Goal: Task Accomplishment & Management: Use online tool/utility

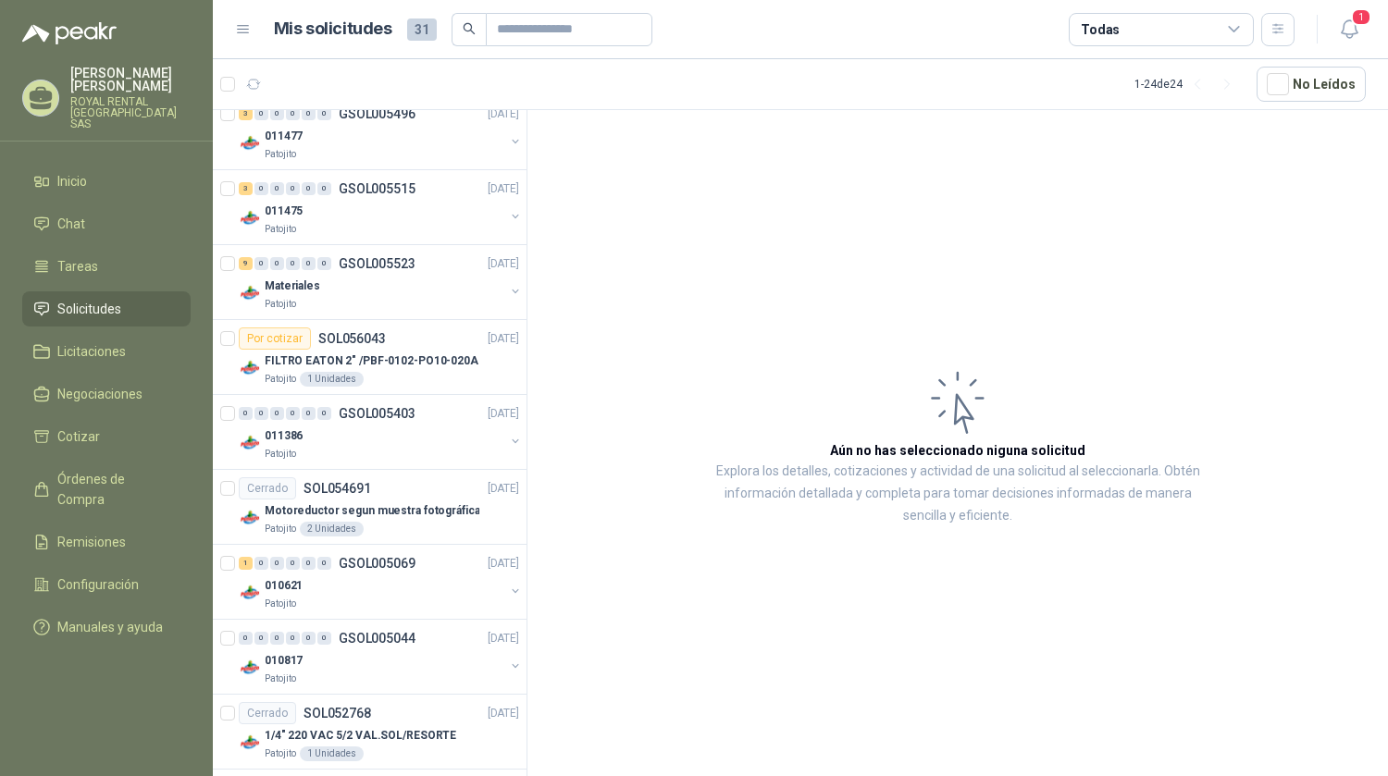
scroll to position [130, 0]
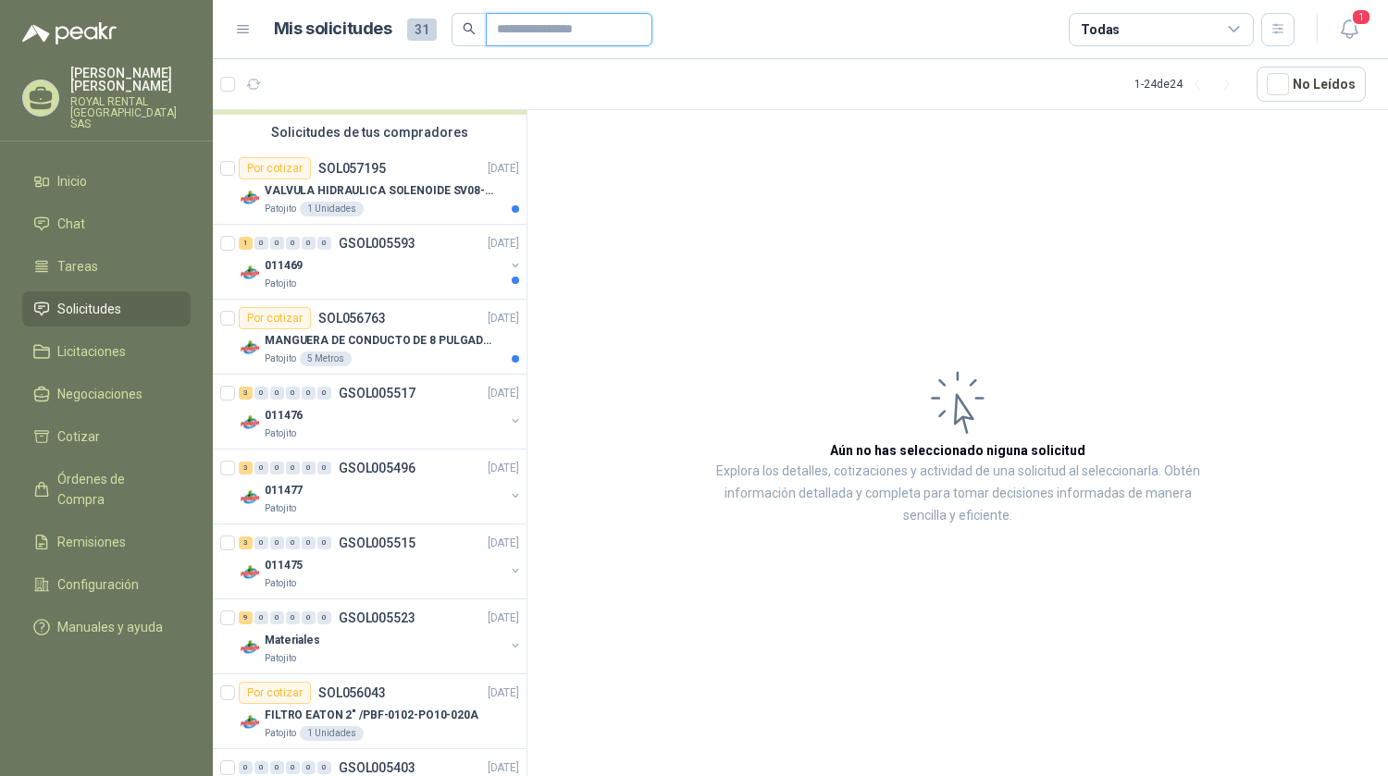
click at [514, 29] on input "text" at bounding box center [562, 29] width 130 height 31
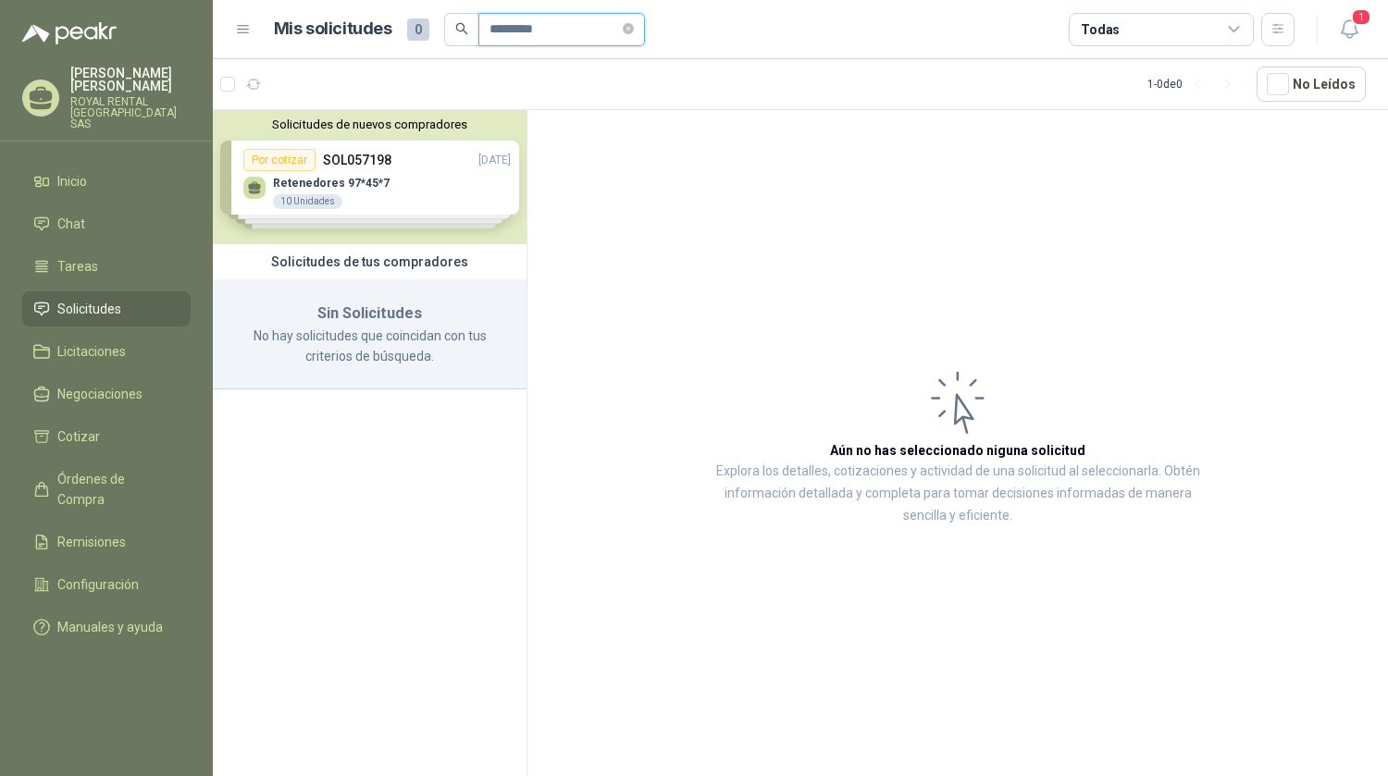
click at [604, 27] on input "*********" at bounding box center [554, 29] width 130 height 31
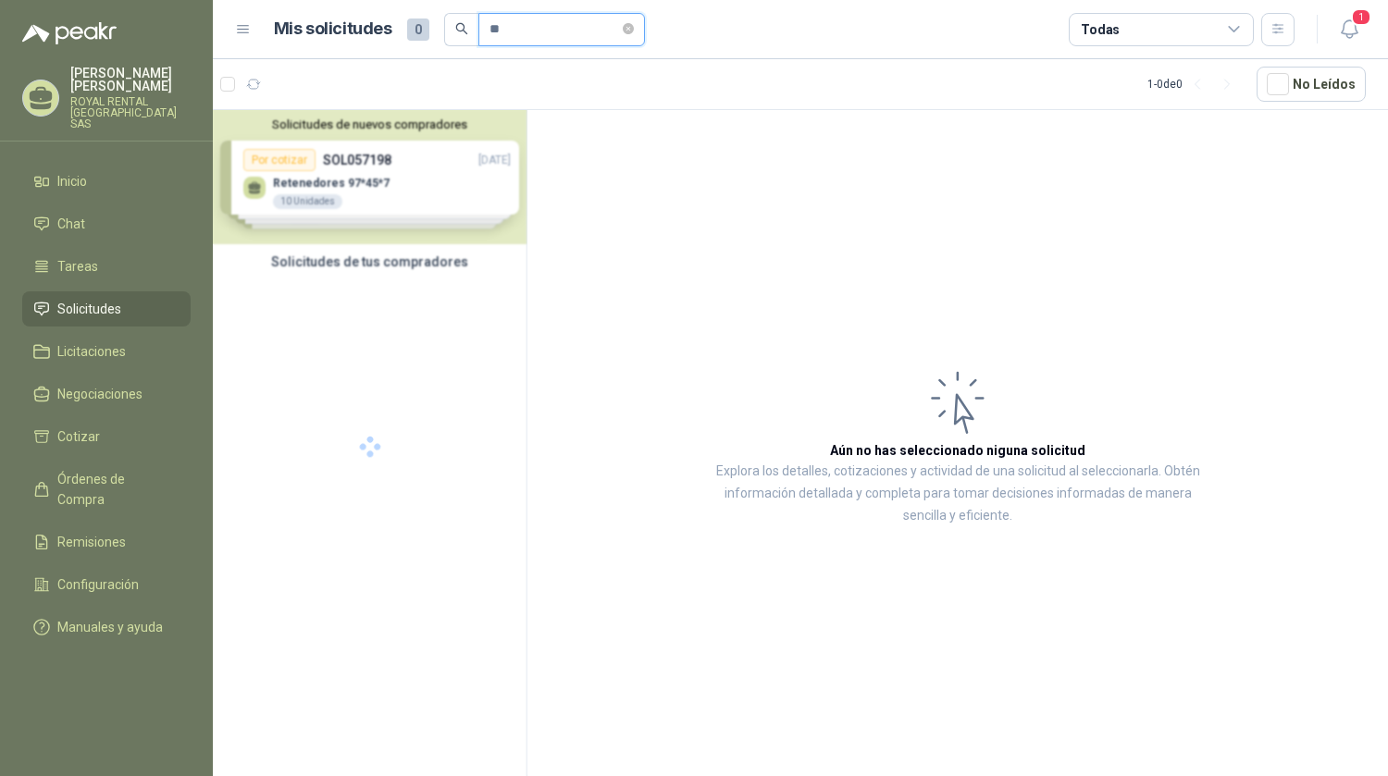
type input "*"
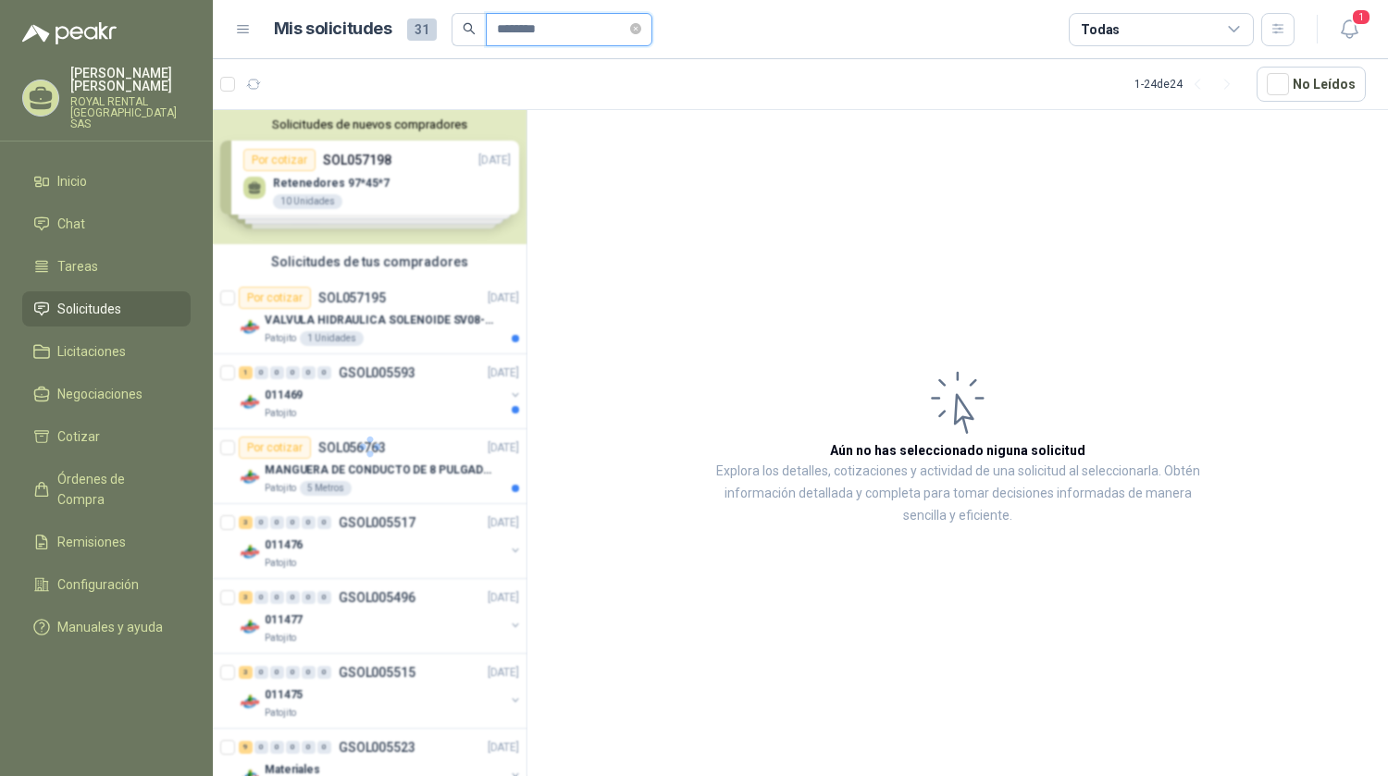
type input "*********"
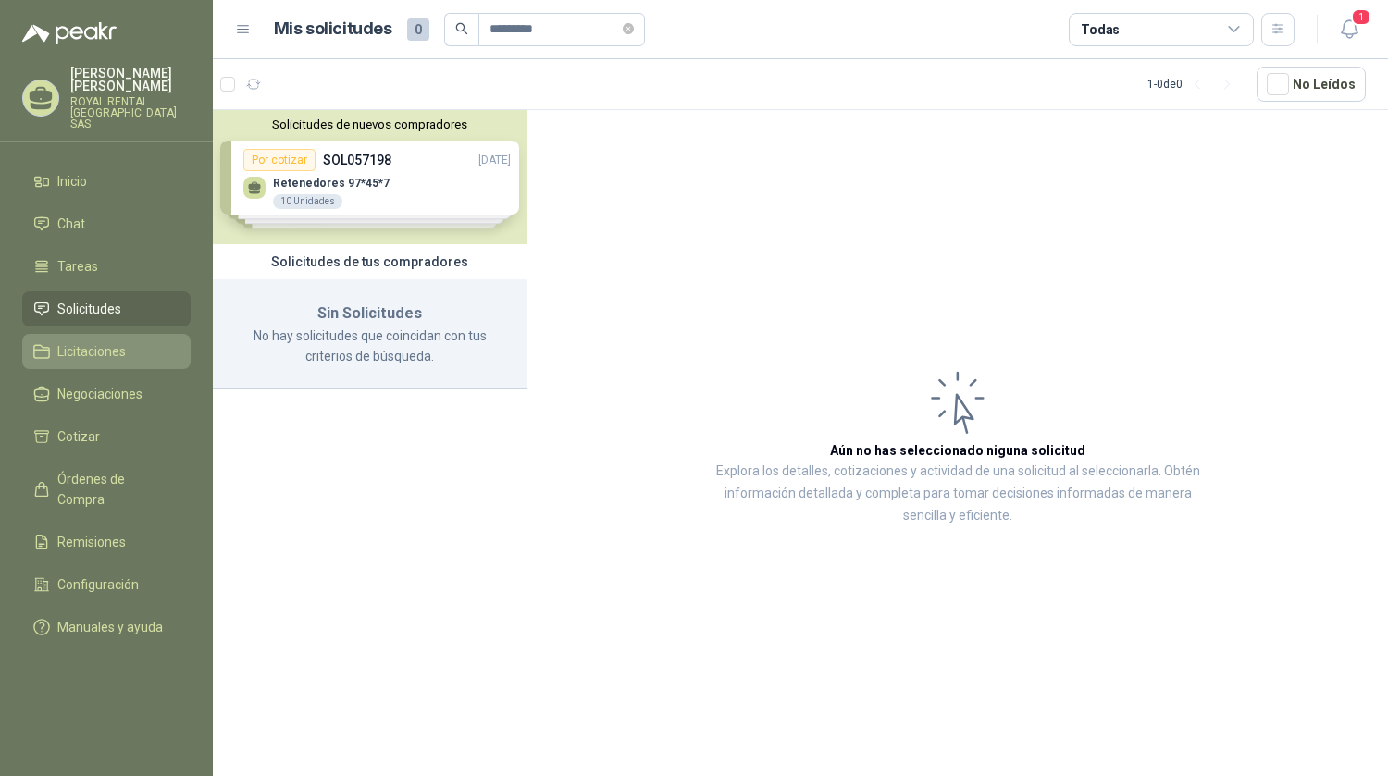
click at [101, 341] on span "Licitaciones" at bounding box center [91, 351] width 68 height 20
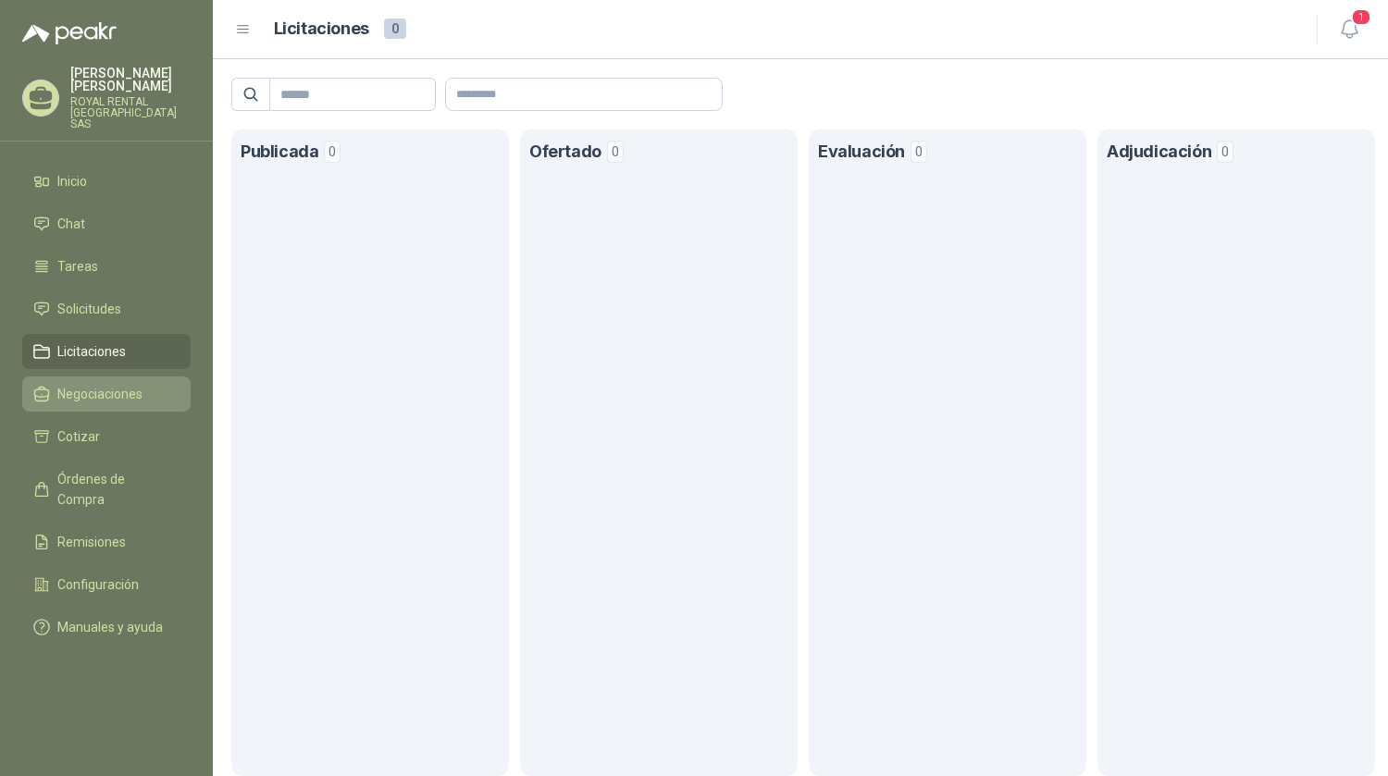
click at [97, 385] on span "Negociaciones" at bounding box center [99, 394] width 85 height 20
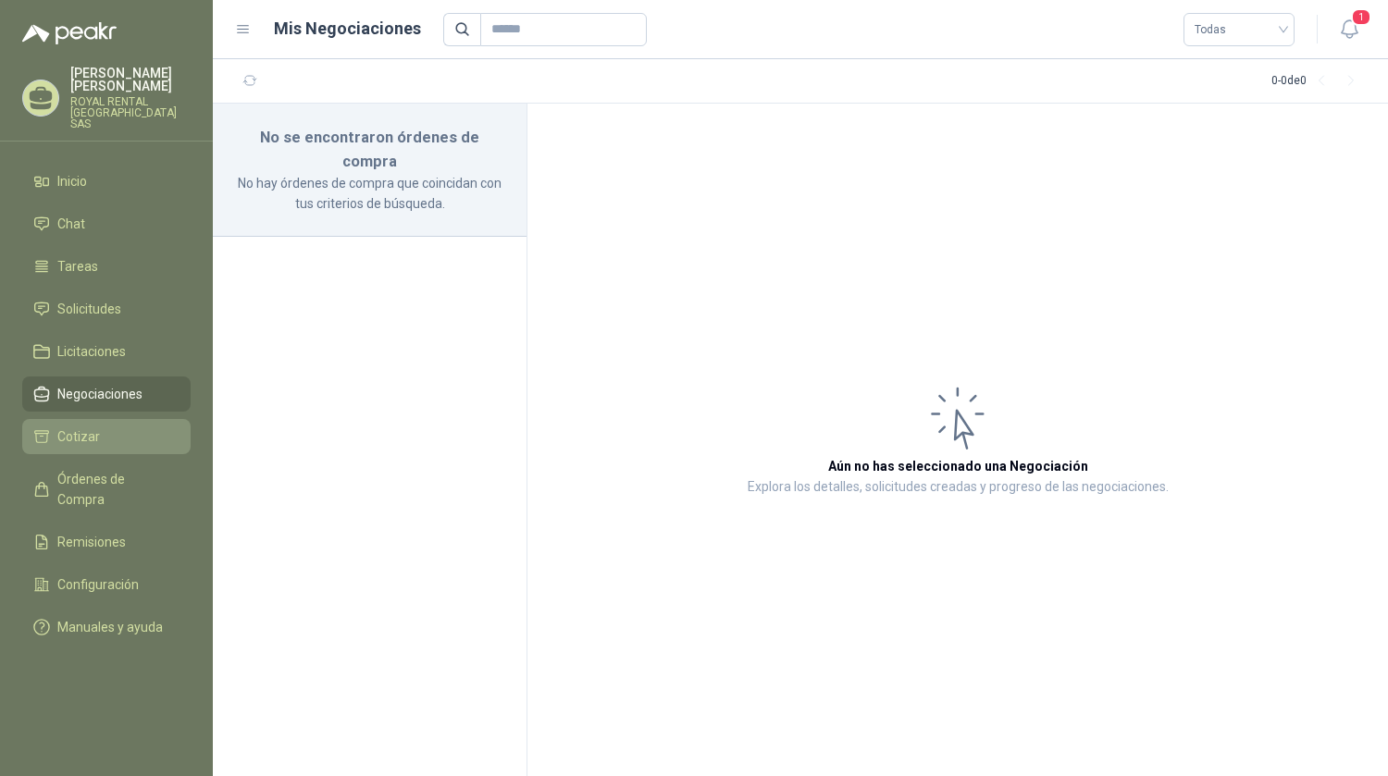
click at [94, 427] on span "Cotizar" at bounding box center [78, 437] width 43 height 20
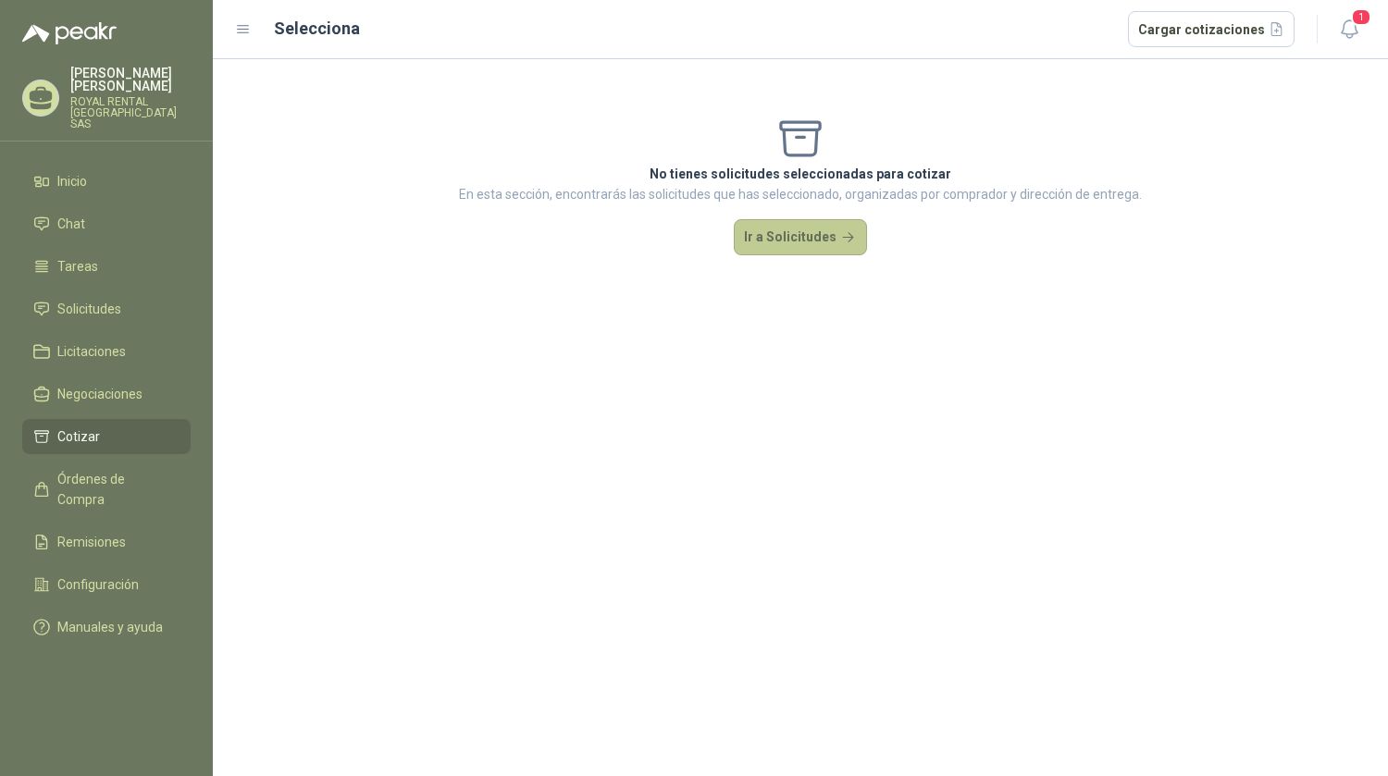
click at [837, 238] on button "Ir a Solicitudes" at bounding box center [800, 237] width 133 height 37
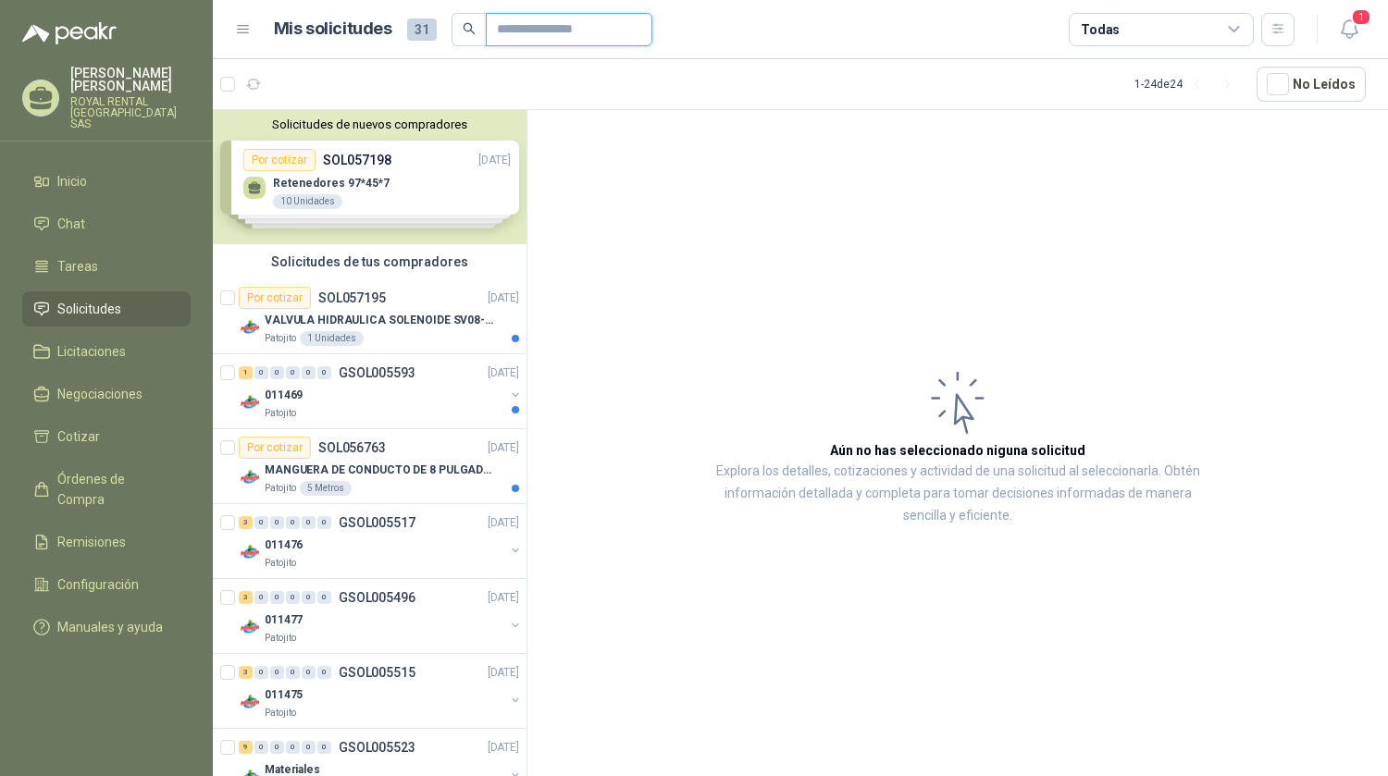
click at [545, 33] on input "text" at bounding box center [562, 29] width 130 height 31
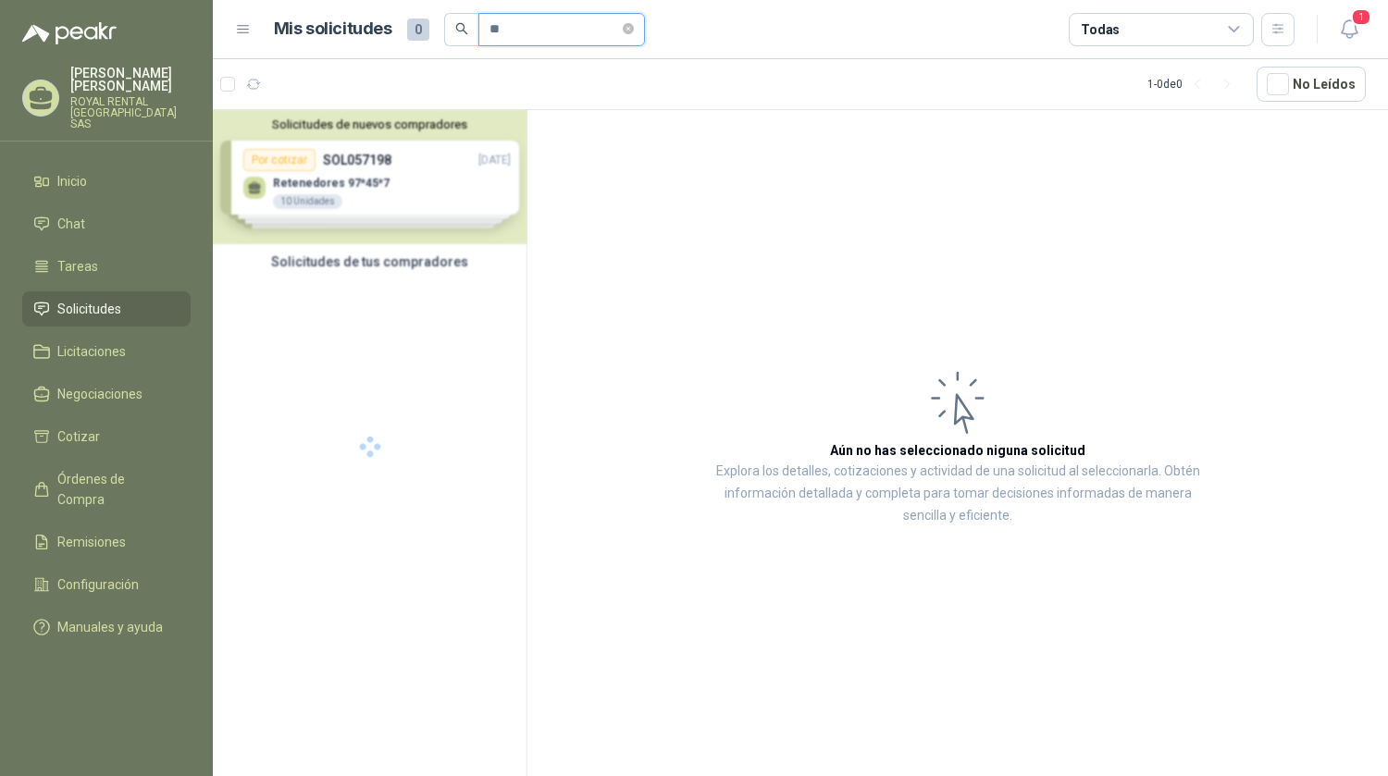
type input "*"
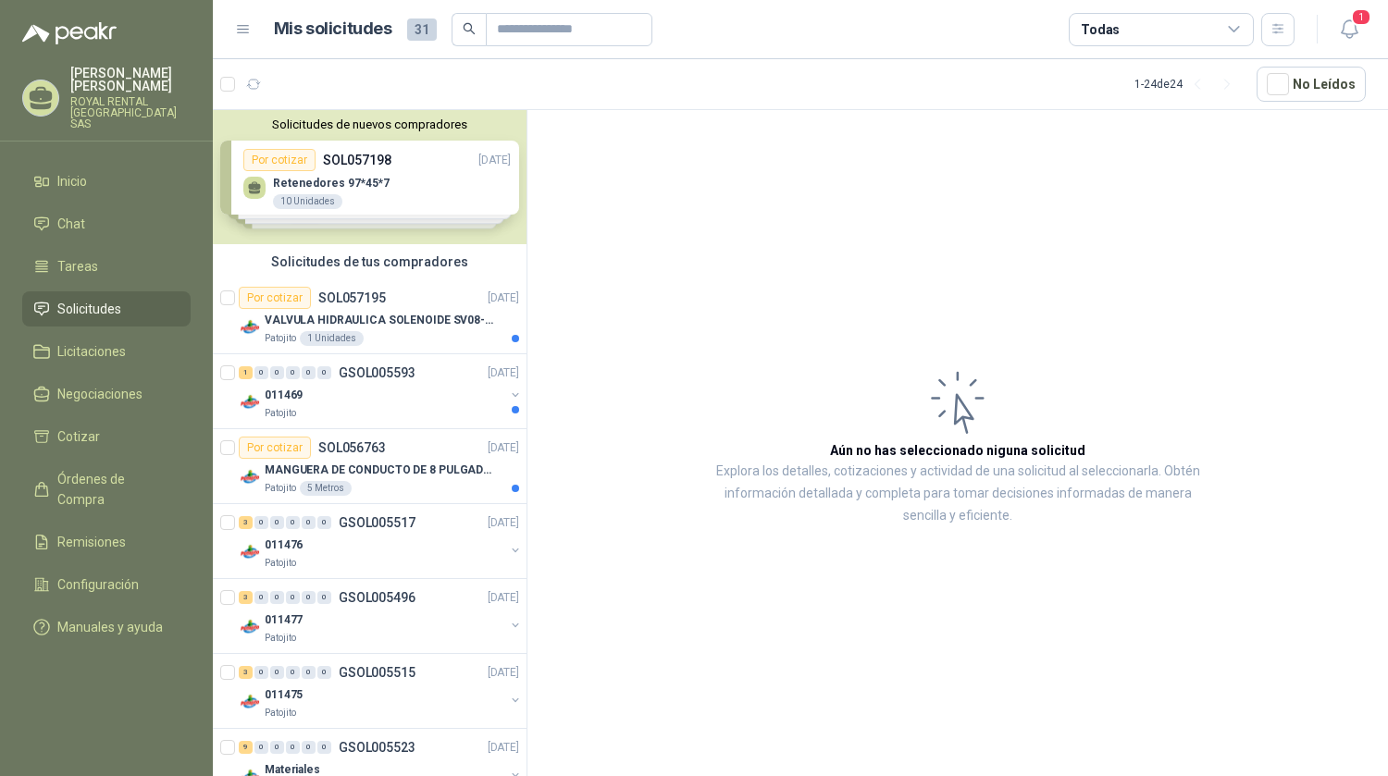
click at [241, 34] on icon at bounding box center [243, 29] width 17 height 17
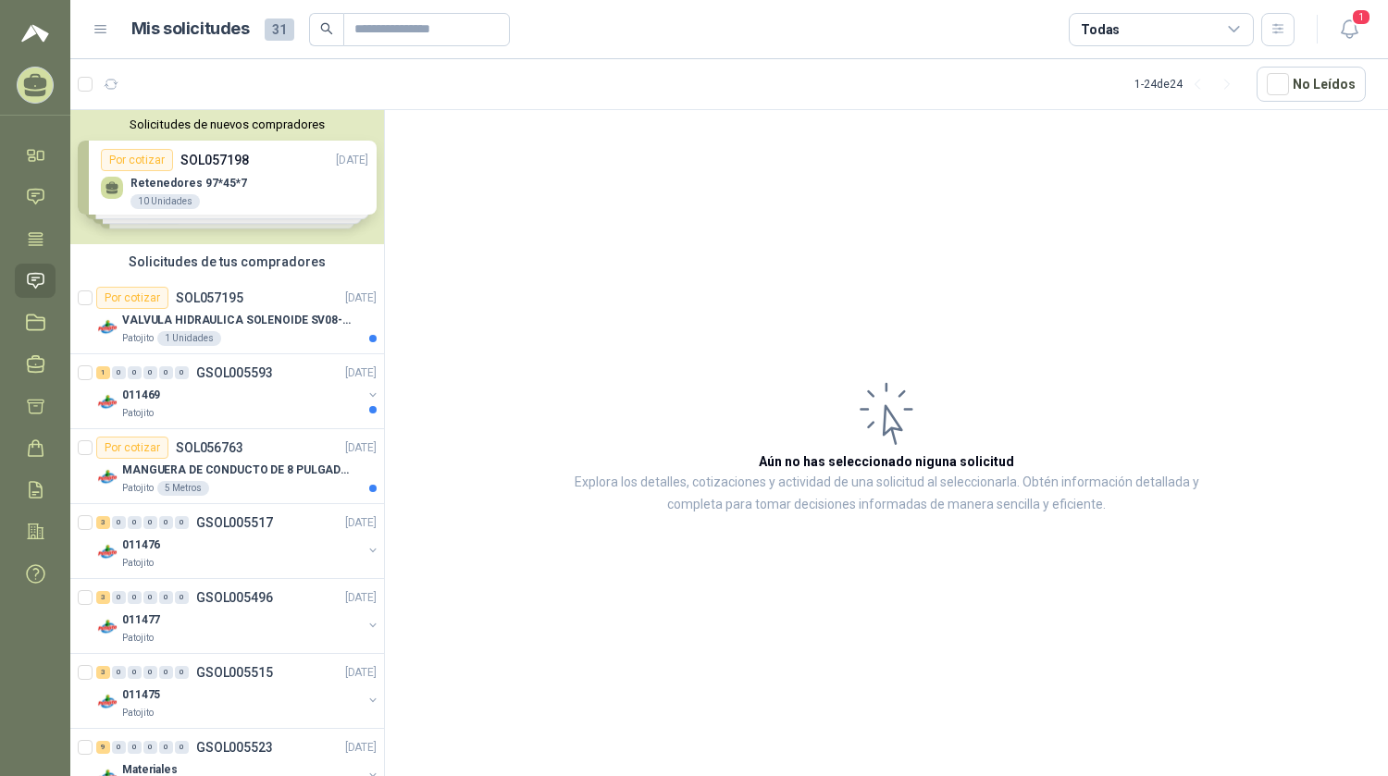
click at [274, 27] on span "31" at bounding box center [280, 30] width 30 height 22
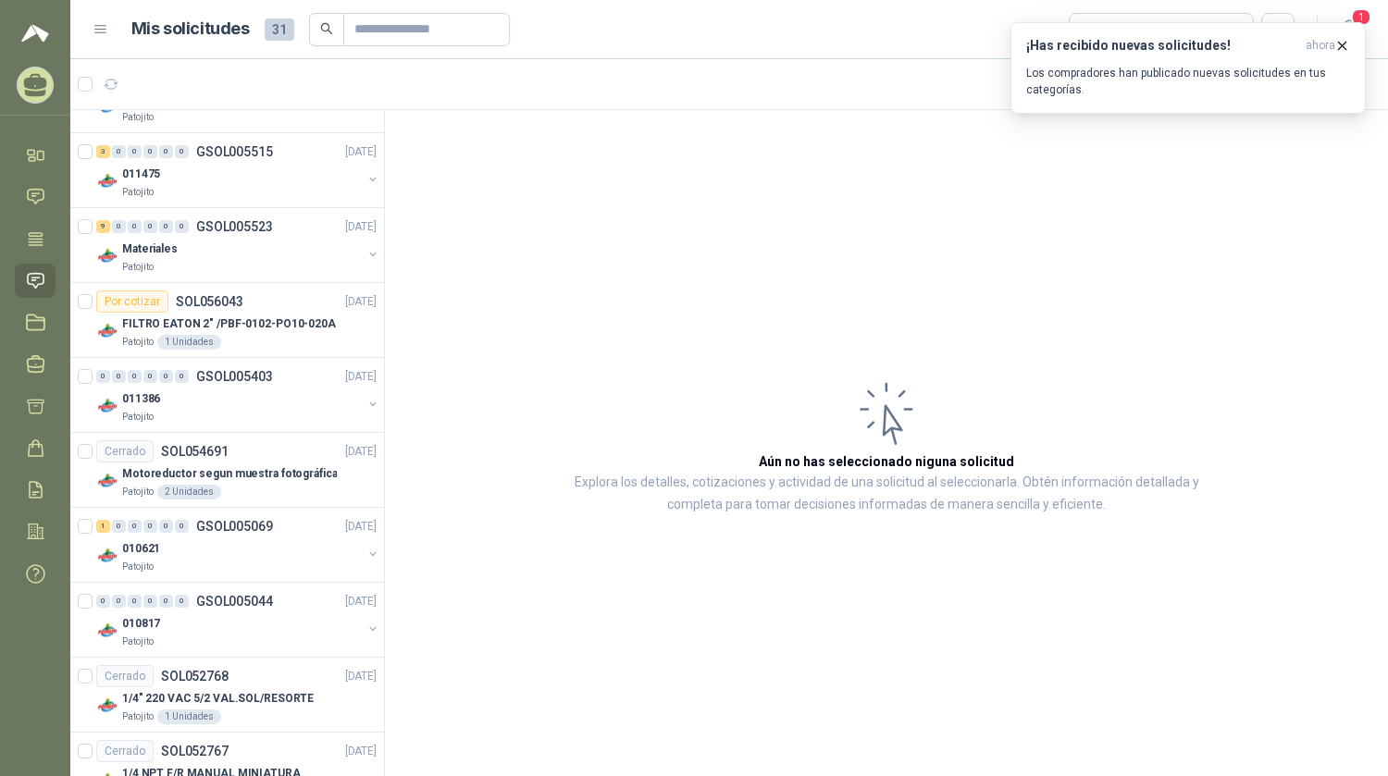
scroll to position [881, 0]
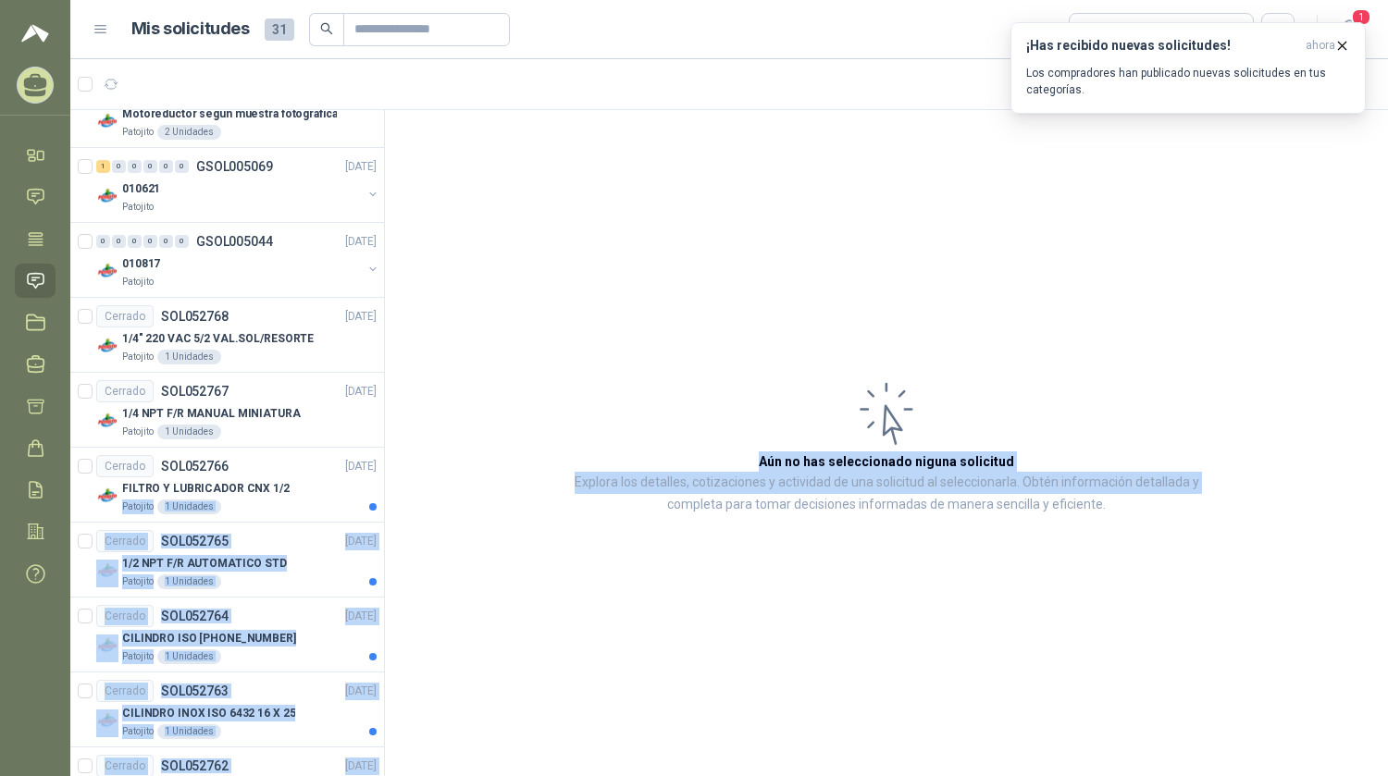
drag, startPoint x: 372, startPoint y: 328, endPoint x: 379, endPoint y: 479, distance: 151.0
click at [379, 479] on div "Solicitudes de nuevos compradores Por cotizar SOL057198 [DATE] [MEDICAL_DATA] 9…" at bounding box center [729, 446] width 1318 height 674
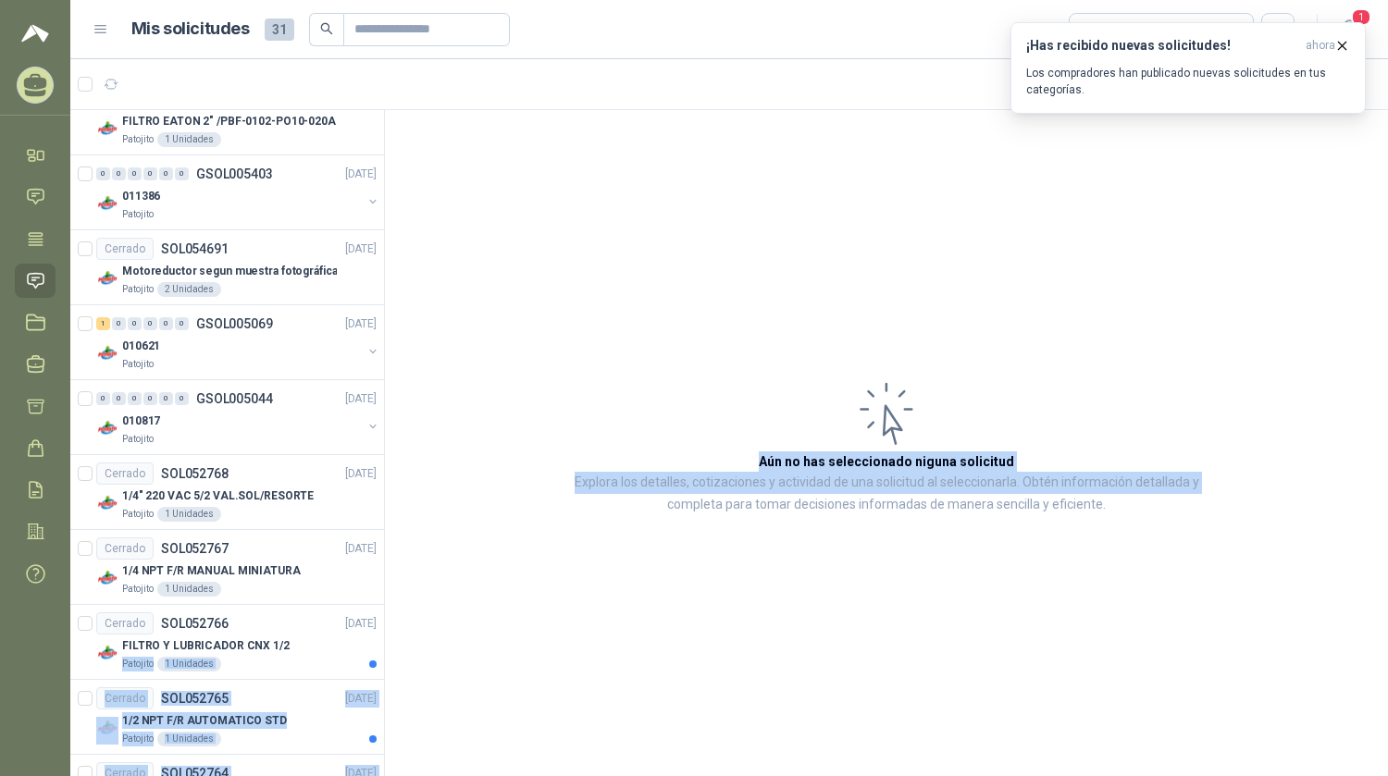
scroll to position [725, 0]
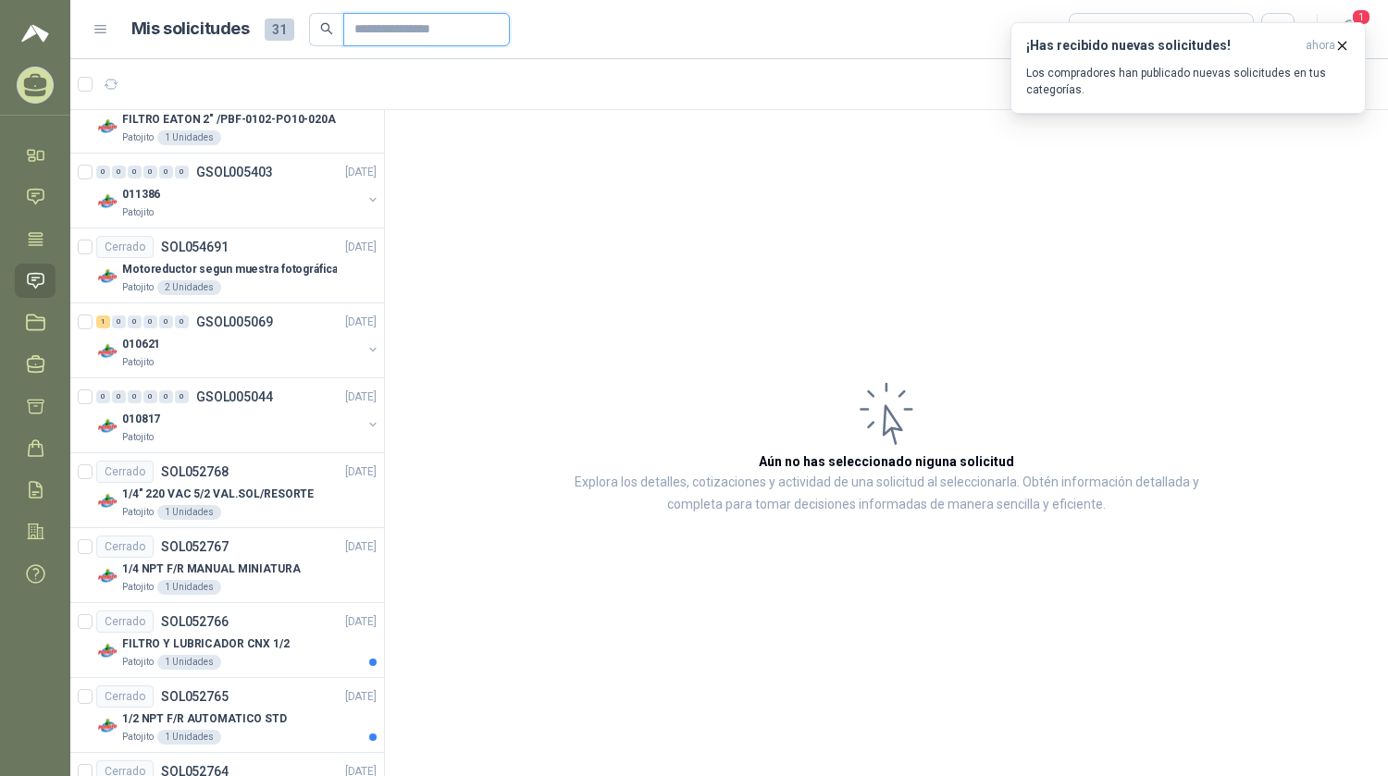
click at [410, 27] on input "text" at bounding box center [419, 29] width 130 height 31
click at [479, 258] on article "Aún no has seleccionado niguna solicitud Explora los detalles, cotizaciones y a…" at bounding box center [886, 446] width 1003 height 673
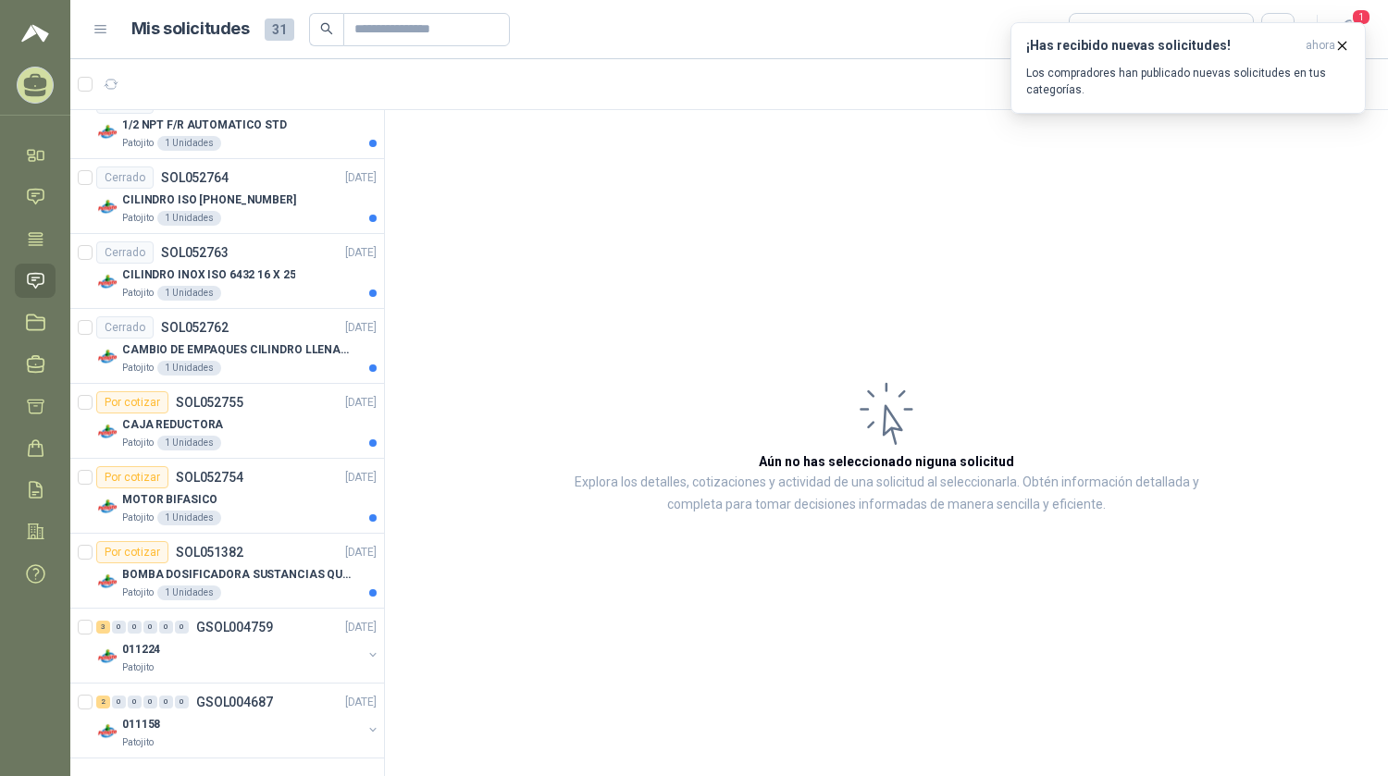
scroll to position [1321, 0]
click at [1327, 45] on span "ahora" at bounding box center [1321, 46] width 30 height 16
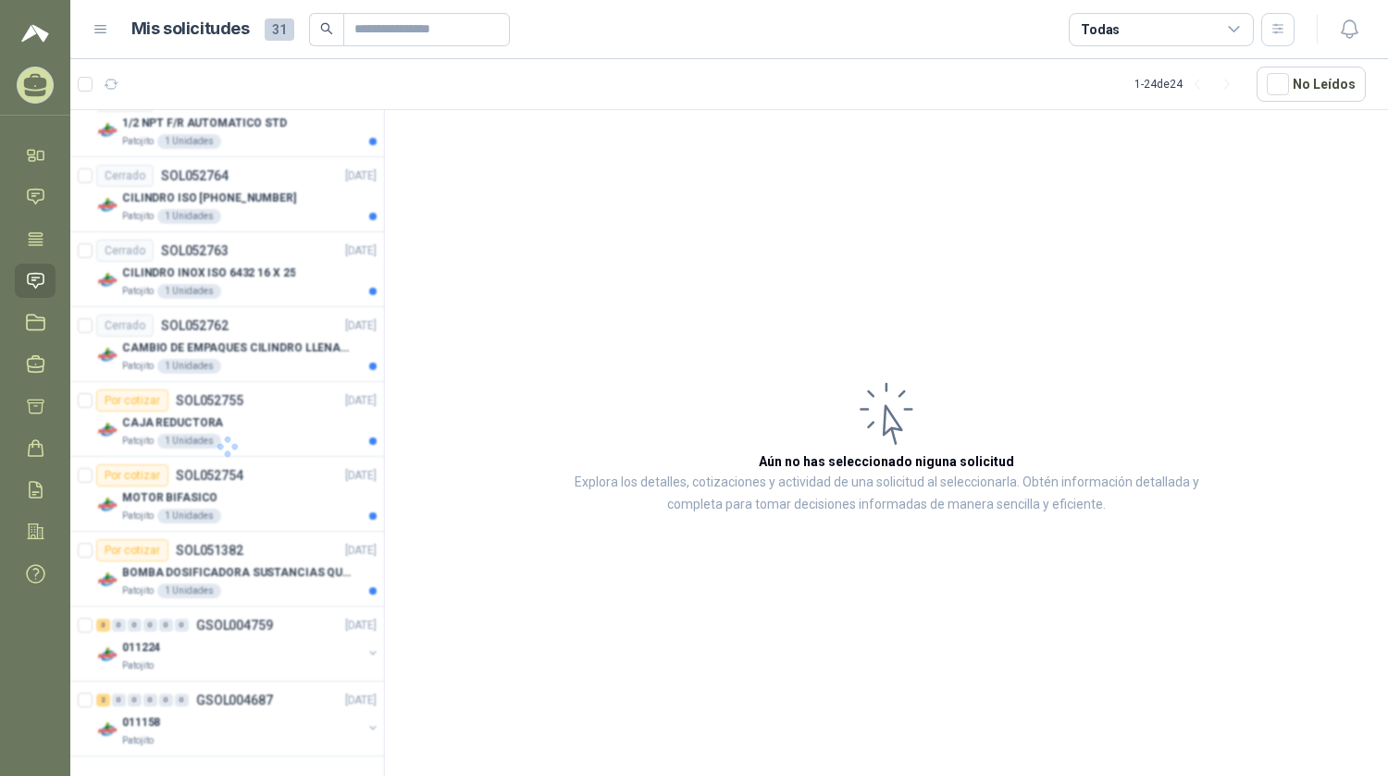
click at [1273, 244] on article "Aún no has seleccionado niguna solicitud Explora los detalles, cotizaciones y a…" at bounding box center [886, 446] width 1003 height 673
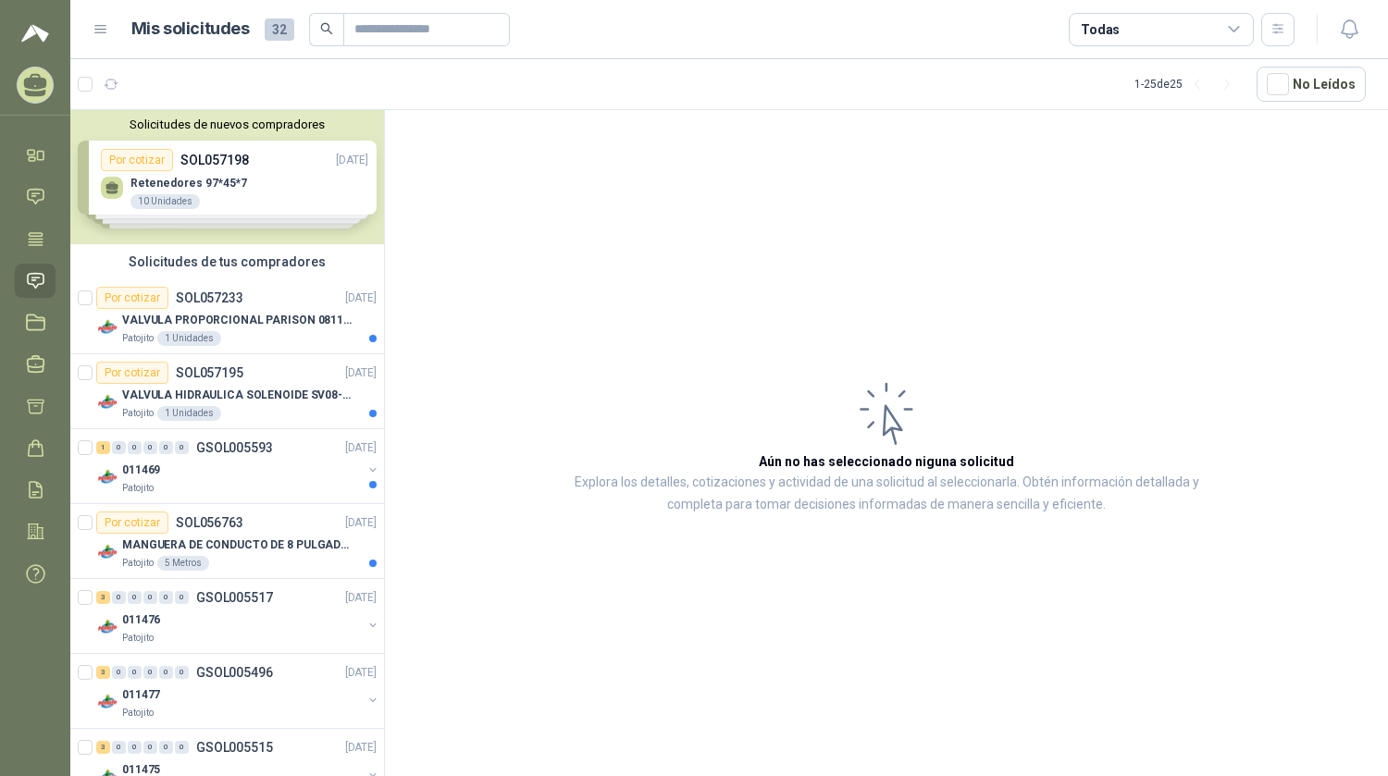
click at [329, 188] on div "Solicitudes de nuevos compradores Por cotizar SOL057198 [DATE] [MEDICAL_DATA] 9…" at bounding box center [227, 177] width 314 height 134
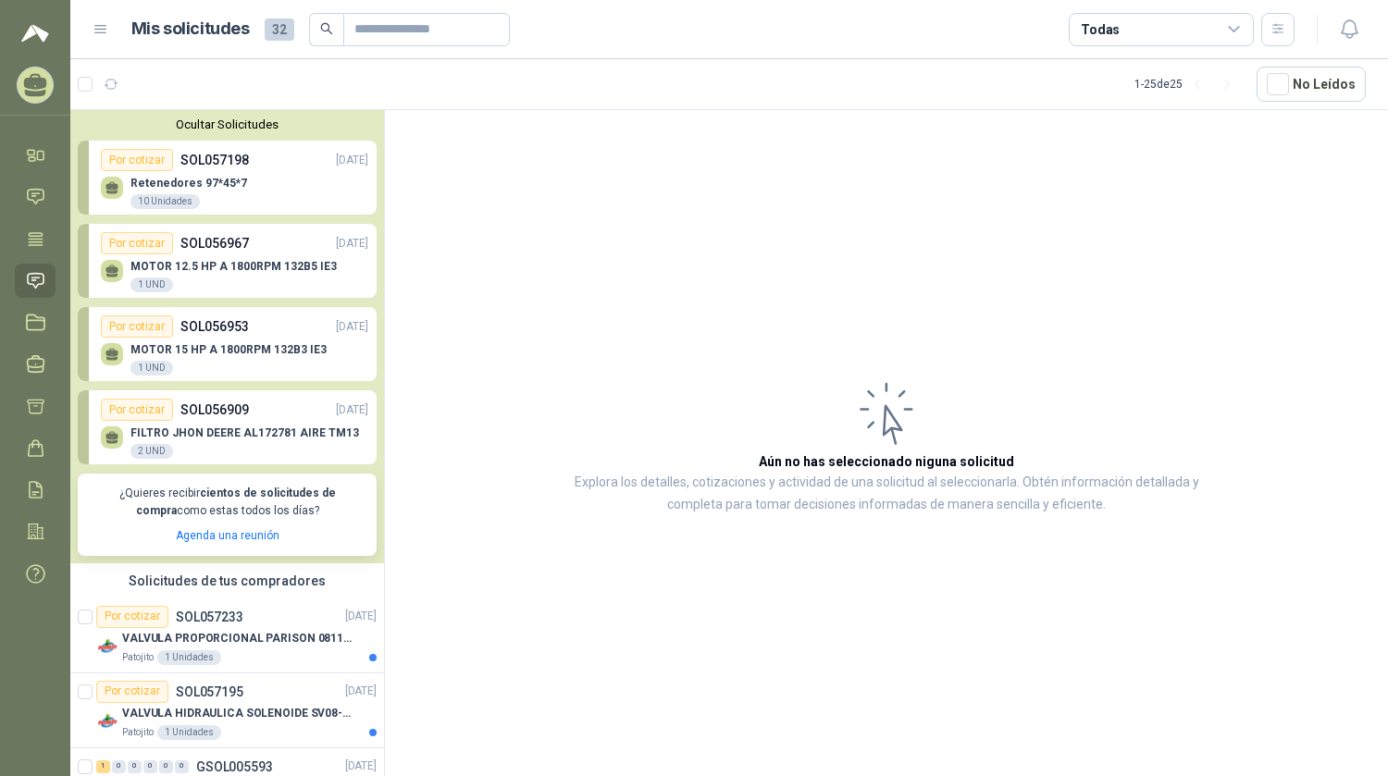
click at [101, 28] on icon at bounding box center [101, 29] width 17 height 17
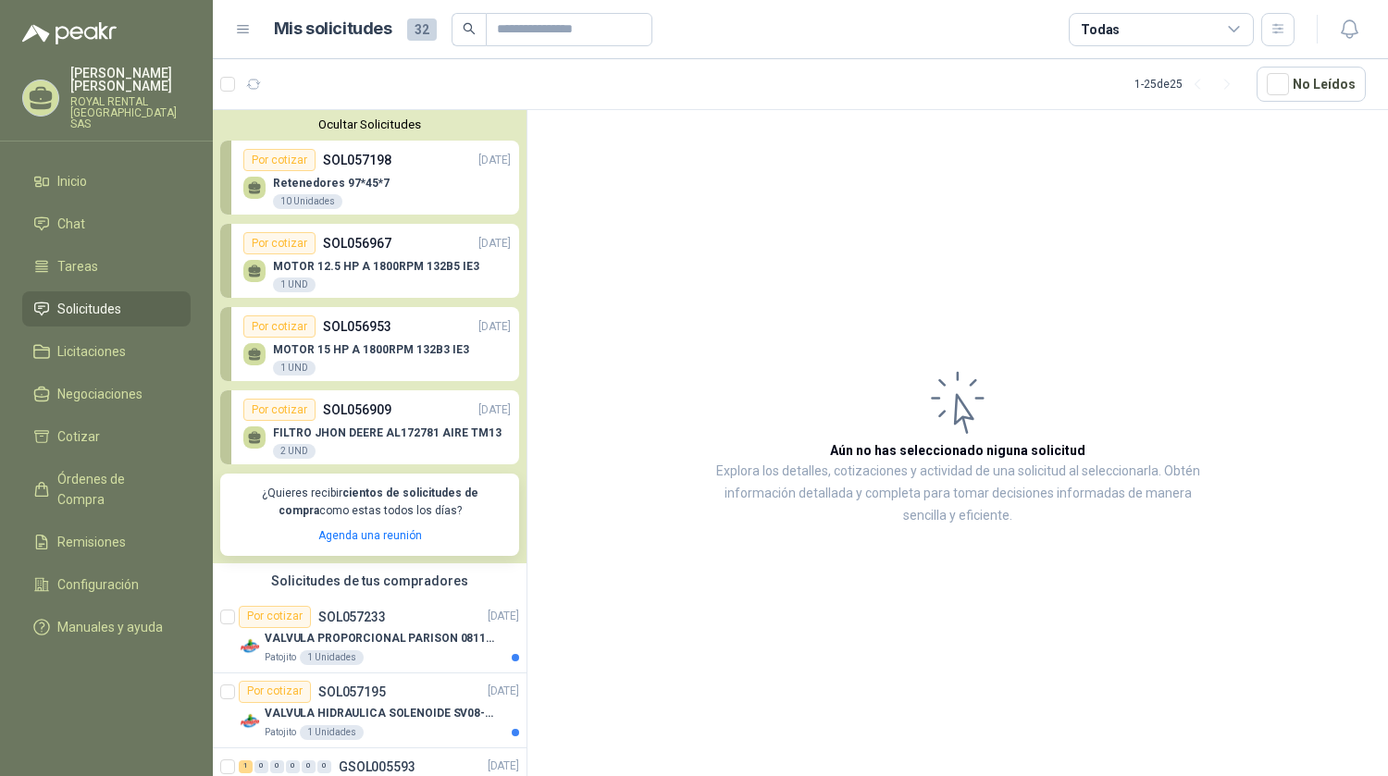
click at [415, 26] on span "32" at bounding box center [422, 30] width 30 height 22
click at [420, 36] on span "32" at bounding box center [422, 30] width 30 height 22
click at [1155, 76] on div "1 - 25 de 25" at bounding box center [1187, 84] width 107 height 30
click at [561, 43] on input "text" at bounding box center [562, 29] width 130 height 31
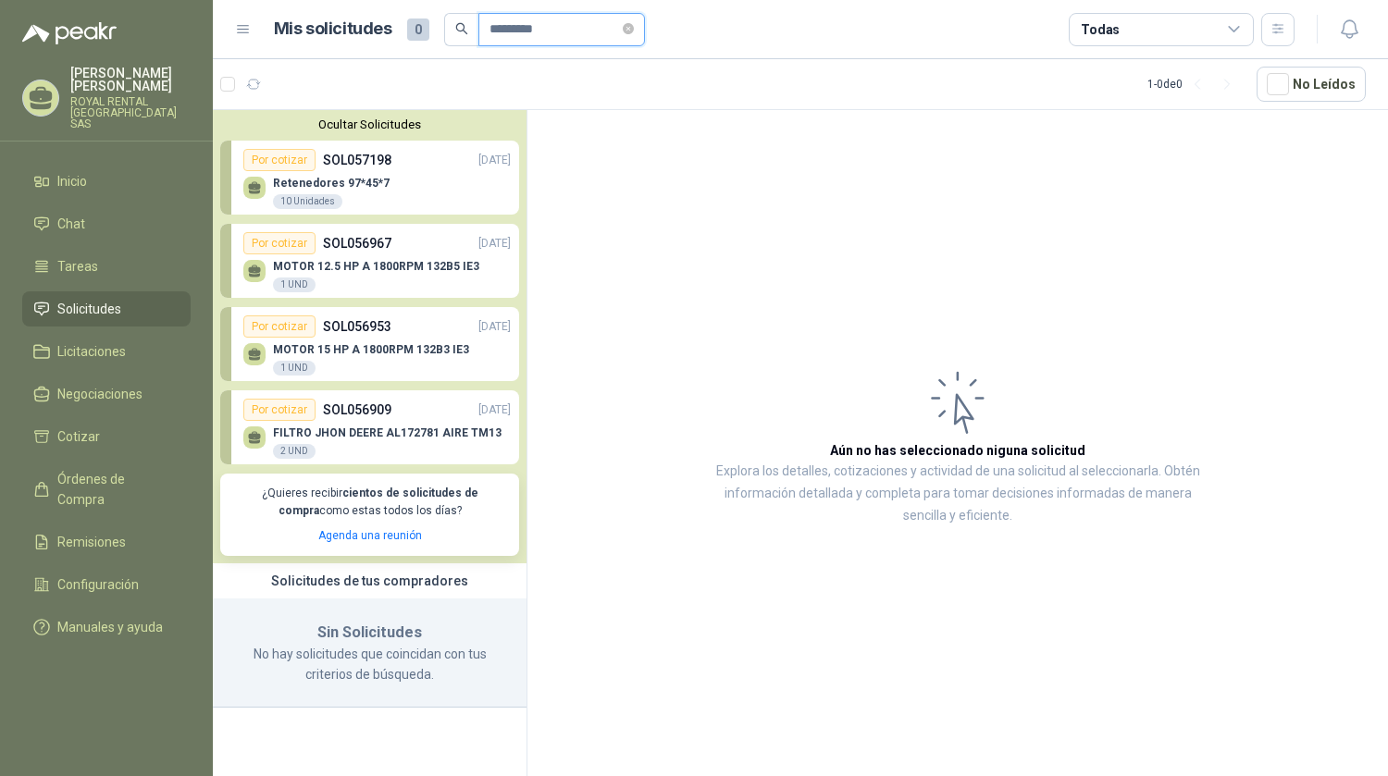
type input "*********"
